Goal: Find specific page/section: Find specific page/section

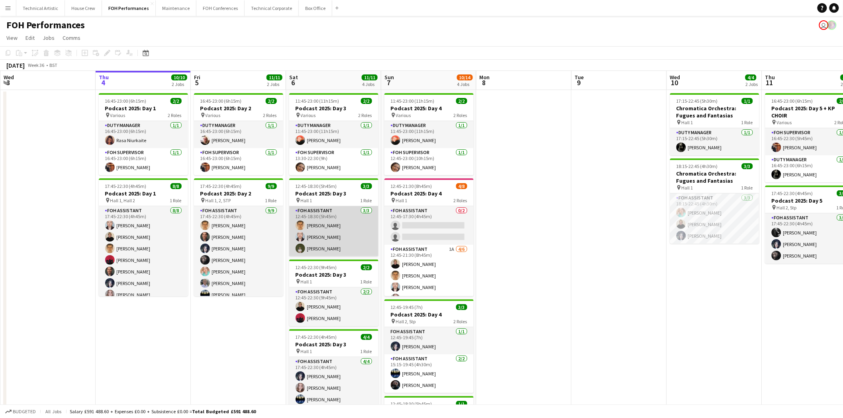
scroll to position [44, 0]
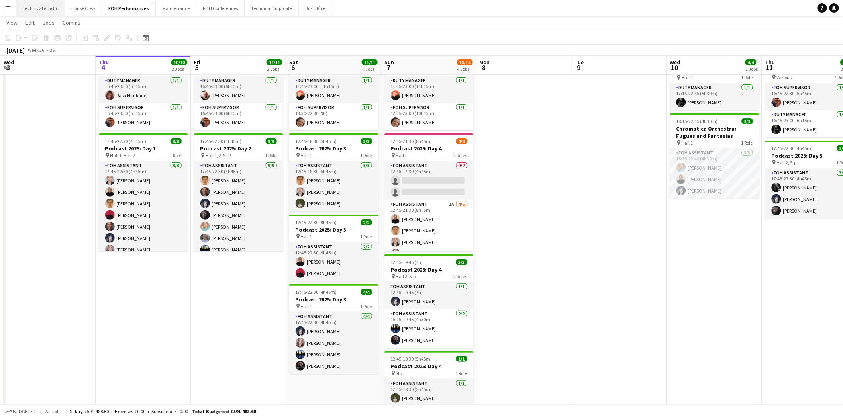
click at [37, 7] on button "Technical Artistic Close" at bounding box center [40, 8] width 49 height 16
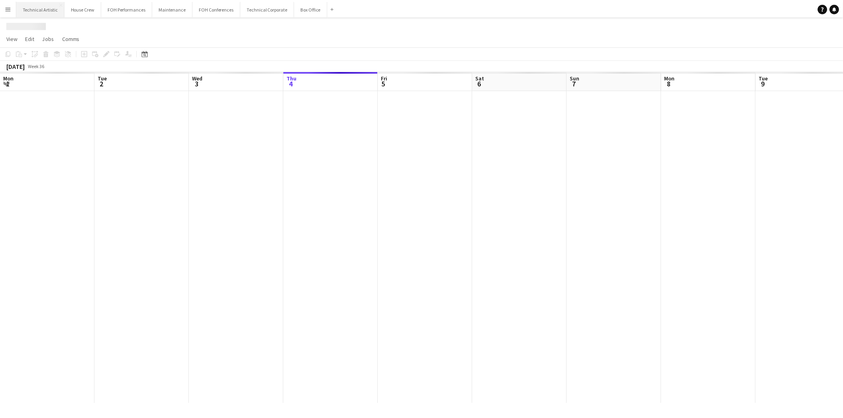
scroll to position [0, 190]
